Goal: Find specific page/section: Find specific page/section

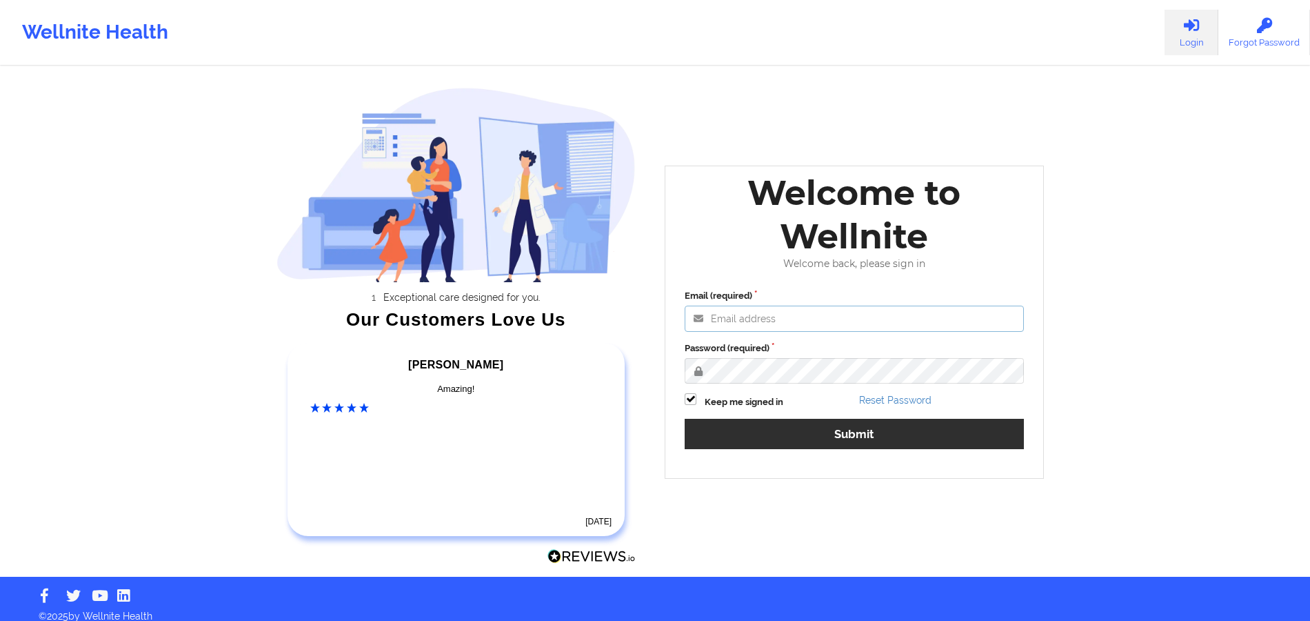
type input "[PERSON_NAME][EMAIL_ADDRESS][DOMAIN_NAME]"
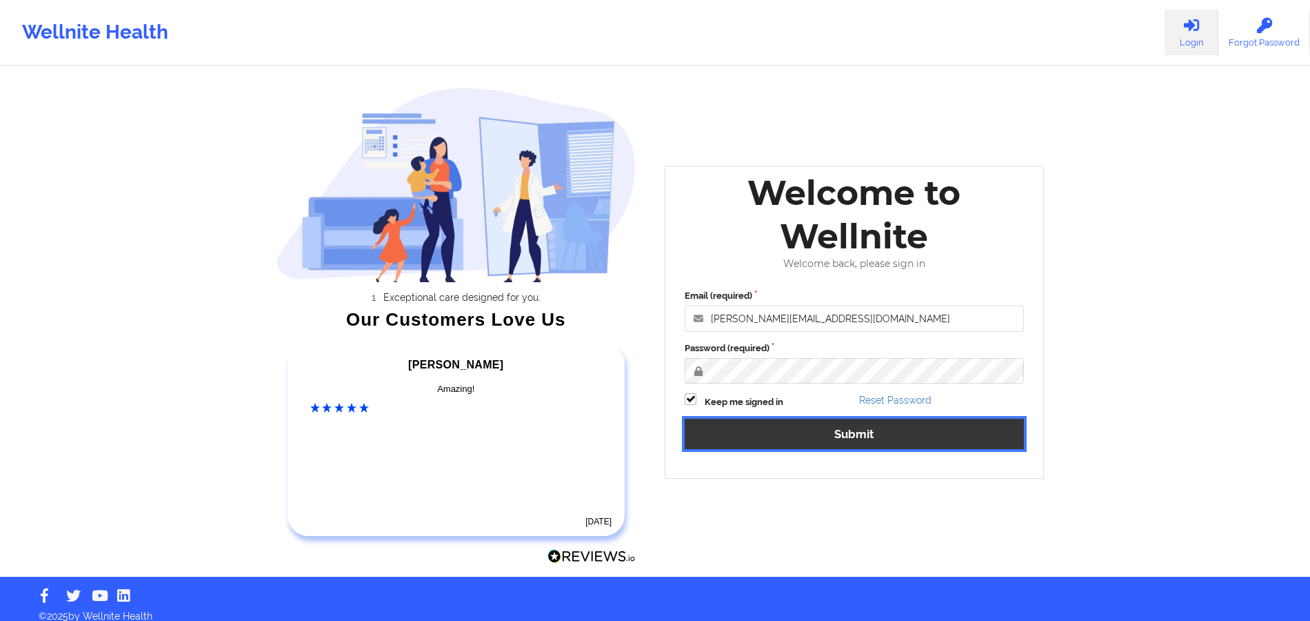
drag, startPoint x: 810, startPoint y: 444, endPoint x: 810, endPoint y: 437, distance: 7.6
click at [811, 443] on button "Submit" at bounding box center [854, 434] width 339 height 30
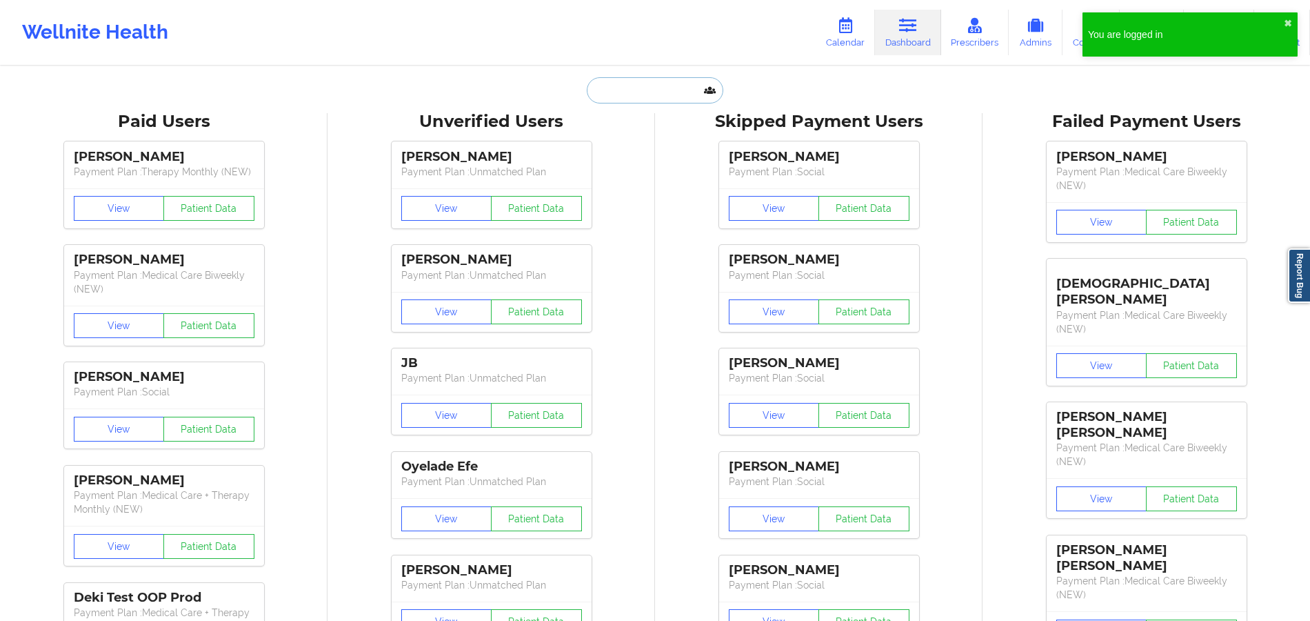
click at [677, 86] on input "text" at bounding box center [655, 90] width 137 height 26
paste input "[EMAIL_ADDRESS]"
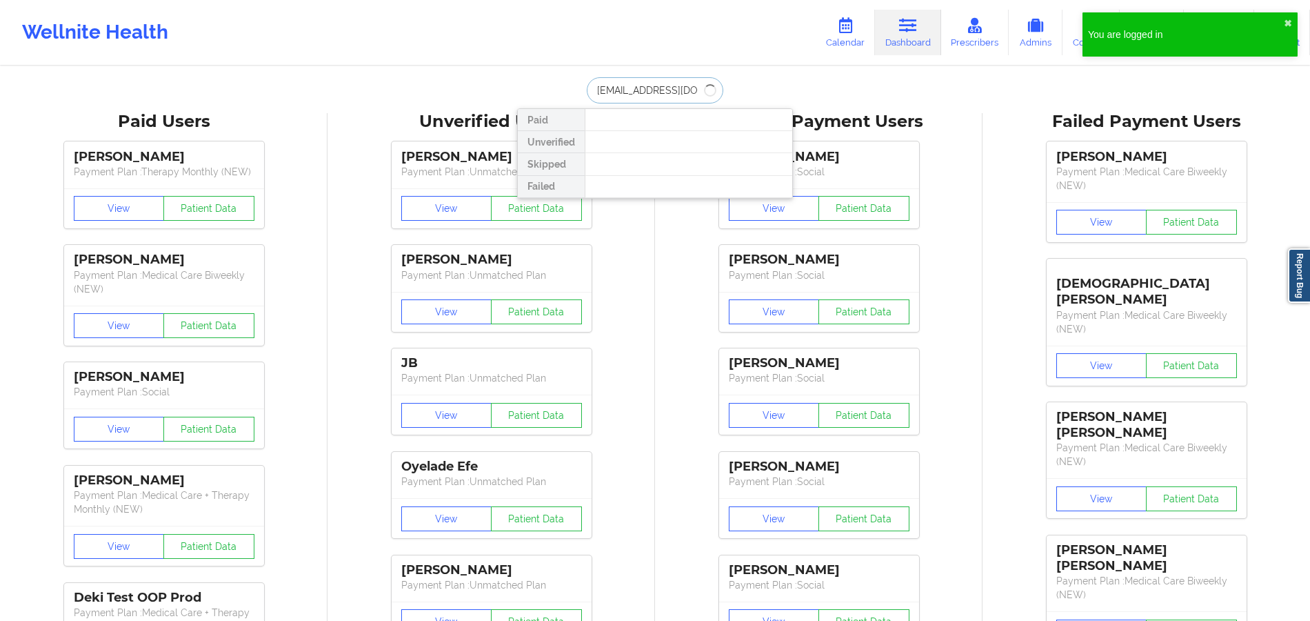
type input "[EMAIL_ADDRESS][DOMAIN_NAME]"
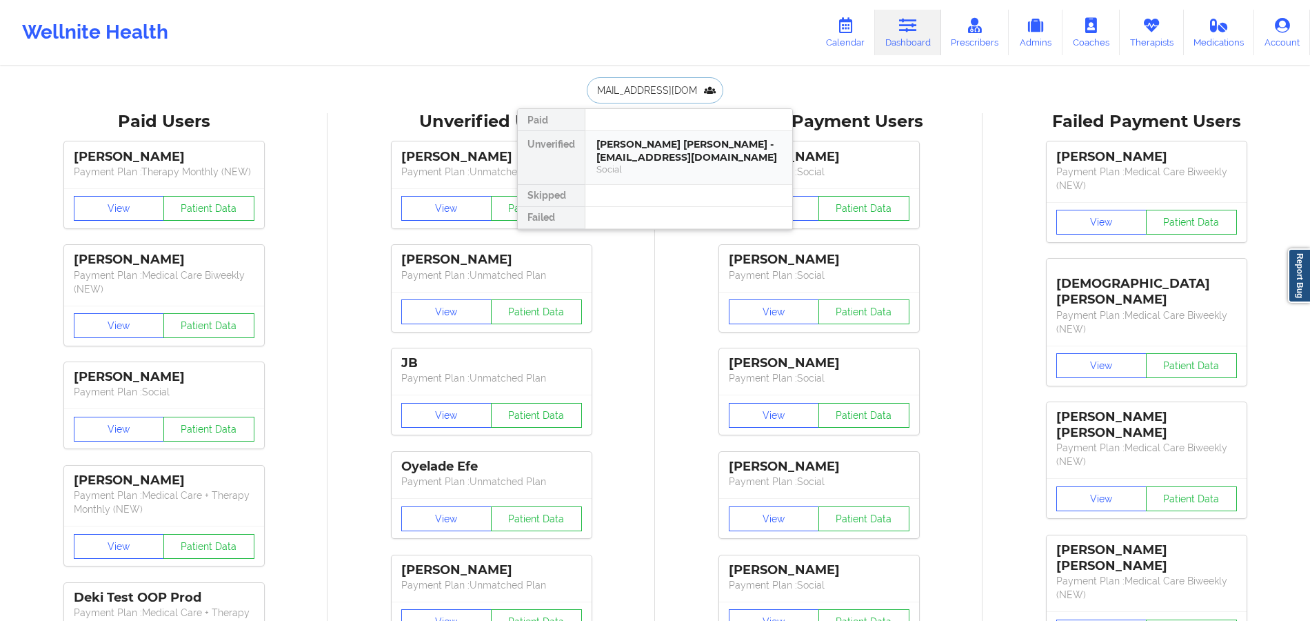
click at [658, 167] on div "Social" at bounding box center [689, 169] width 185 height 12
